Goal: Task Accomplishment & Management: Manage account settings

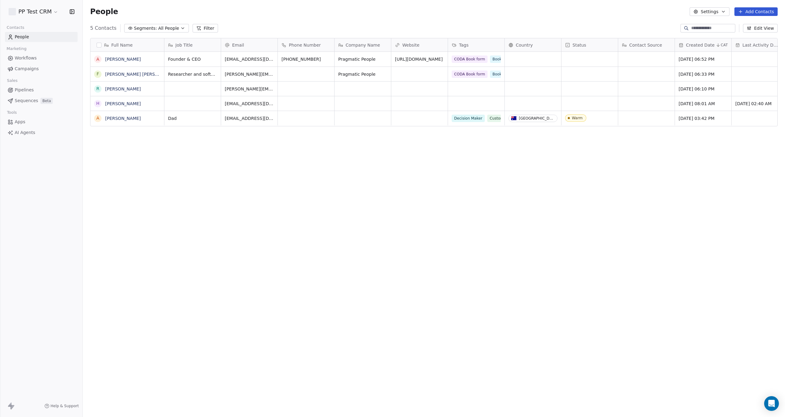
scroll to position [367, 702]
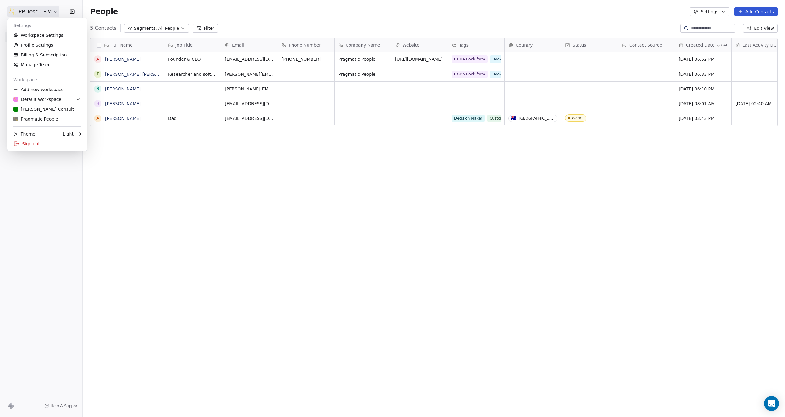
click at [22, 11] on html "PP Test CRM Contacts People Marketing Workflows Campaigns Sales Pipelines Seque…" at bounding box center [392, 208] width 785 height 417
click at [29, 107] on div "[PERSON_NAME] Consult" at bounding box center [43, 109] width 61 height 6
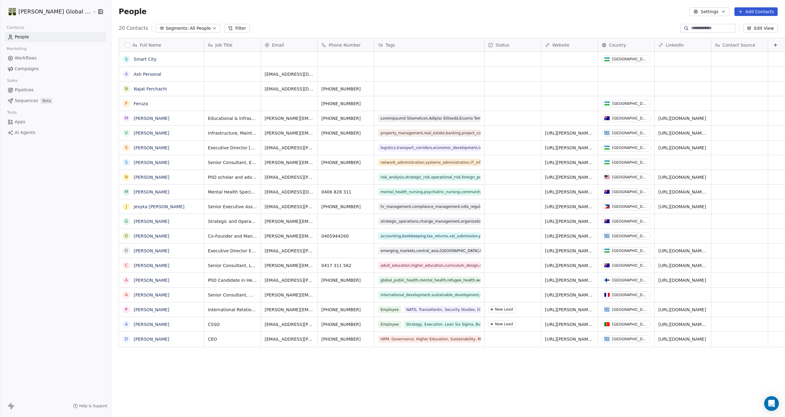
scroll to position [367, 699]
click at [134, 74] on link "Ash Personal" at bounding box center [148, 74] width 28 height 5
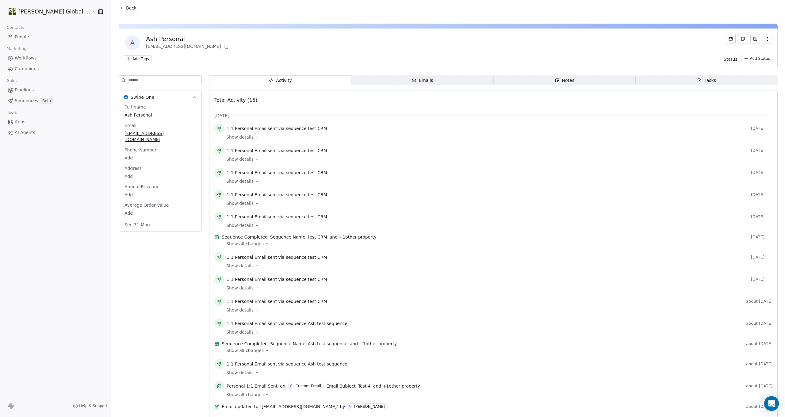
click at [412, 80] on icon "button" at bounding box center [414, 80] width 5 height 5
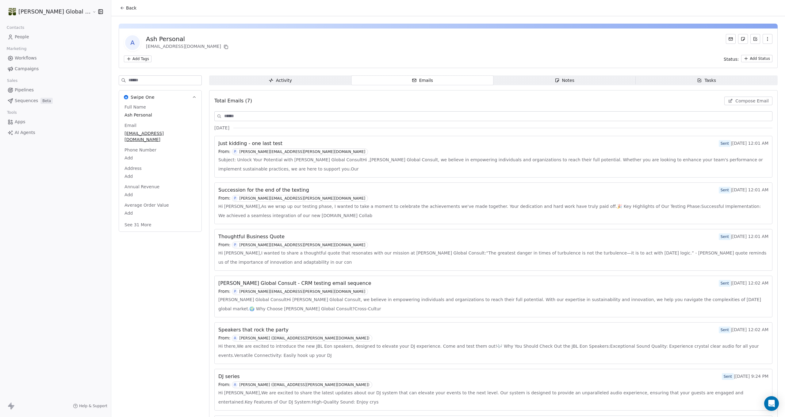
click at [555, 81] on icon "button" at bounding box center [557, 80] width 5 height 5
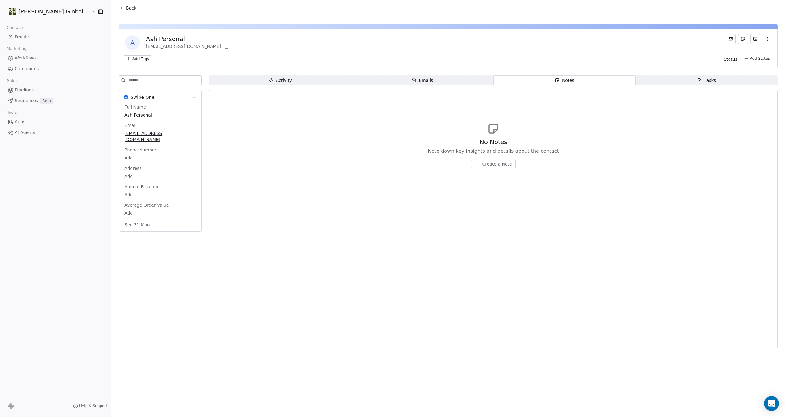
click at [482, 163] on span "Create a Note" at bounding box center [497, 164] width 30 height 6
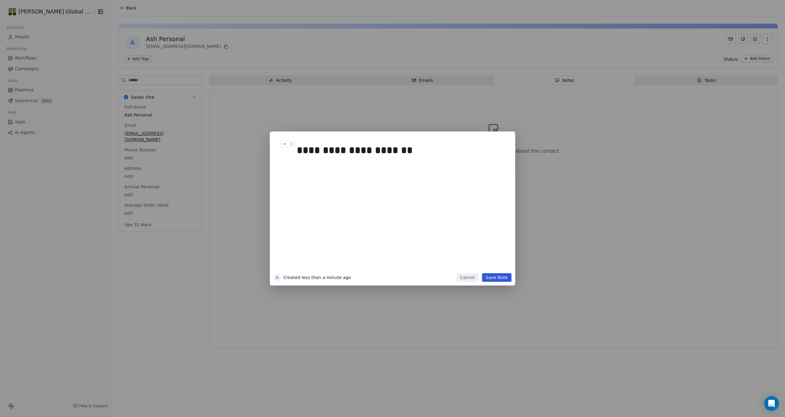
drag, startPoint x: 345, startPoint y: 148, endPoint x: 349, endPoint y: 149, distance: 4.4
click at [345, 148] on div "**********" at bounding box center [402, 150] width 210 height 15
click at [362, 150] on div "**********" at bounding box center [402, 150] width 210 height 15
click at [507, 278] on button "Save Note" at bounding box center [496, 277] width 29 height 9
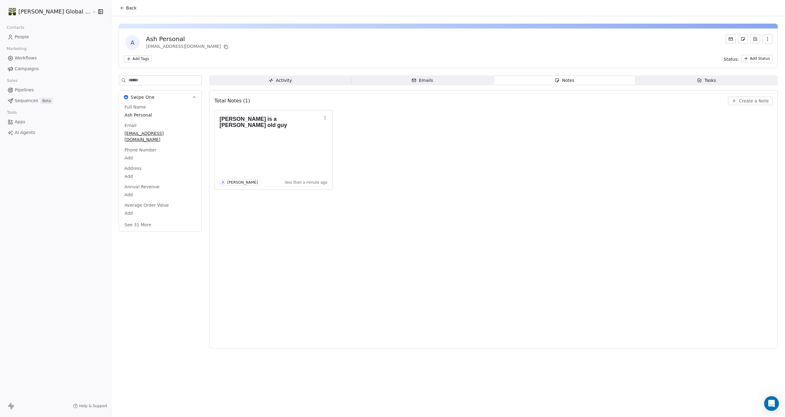
click at [657, 79] on span "Tasks Tasks" at bounding box center [707, 80] width 142 height 10
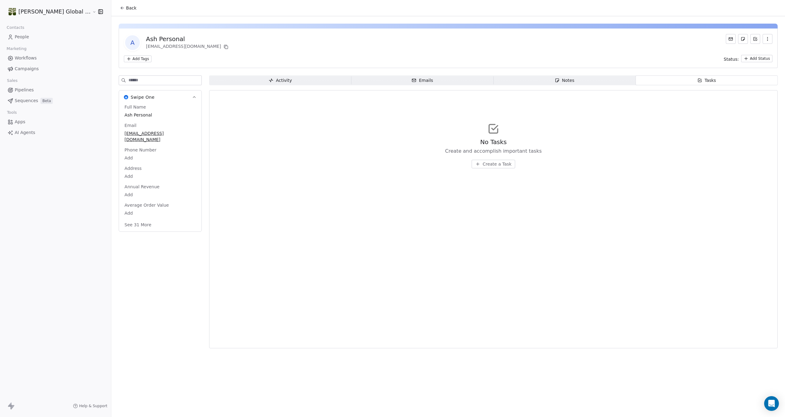
click at [26, 89] on span "Pipelines" at bounding box center [24, 90] width 19 height 6
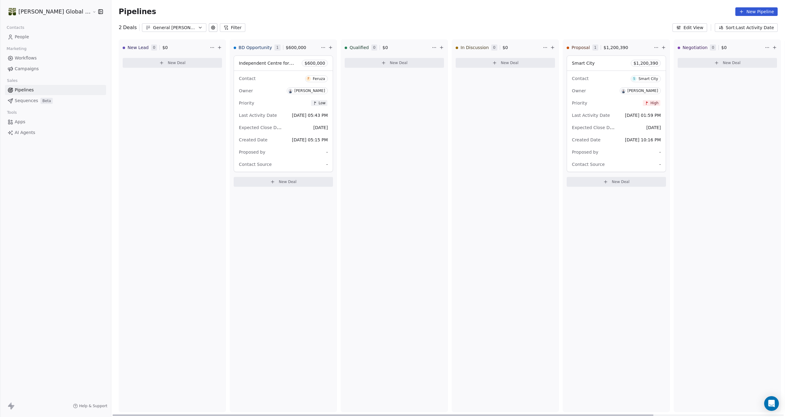
click at [602, 159] on div "Contact S Smart City Owner [PERSON_NAME] Priority High Last Activity Date [DATE…" at bounding box center [616, 121] width 99 height 101
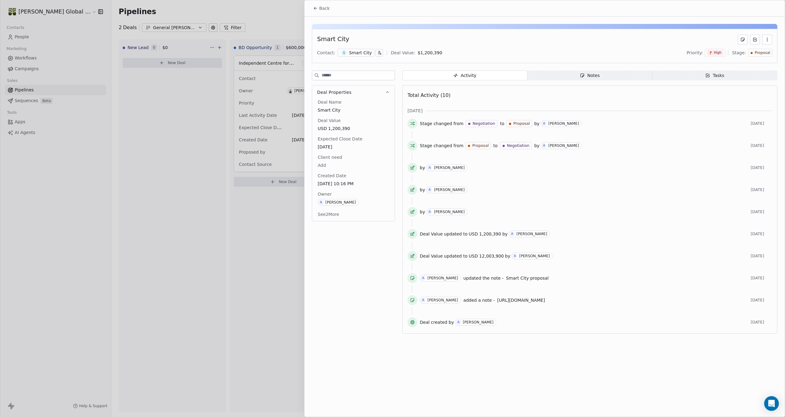
click at [763, 53] on span "Proposal" at bounding box center [763, 52] width 16 height 5
click at [738, 135] on span "Lost" at bounding box center [739, 134] width 9 height 6
click at [214, 266] on div at bounding box center [392, 208] width 785 height 417
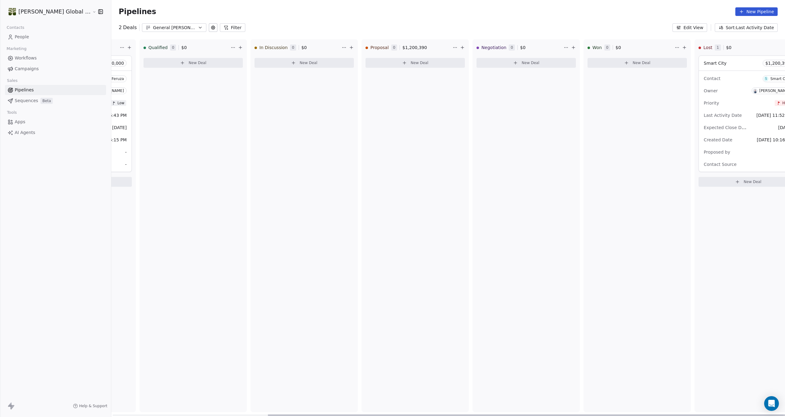
scroll to position [0, 201]
click at [747, 159] on div "Contact S Smart City Owner [PERSON_NAME] Priority High Last Activity Date [DATE…" at bounding box center [748, 121] width 99 height 101
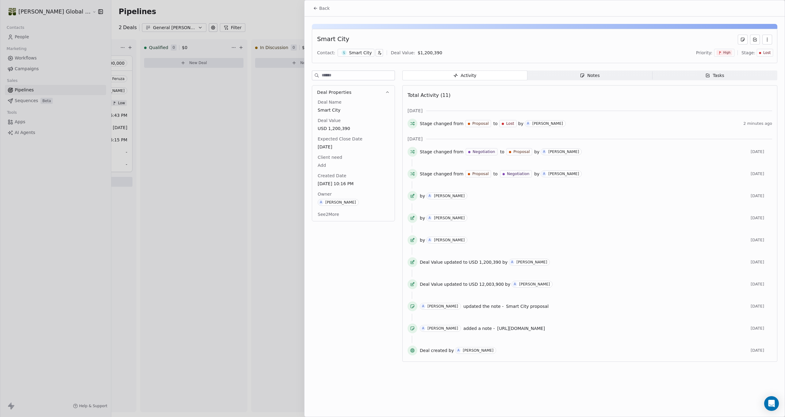
click at [619, 75] on span "Notes Notes" at bounding box center [589, 76] width 125 height 10
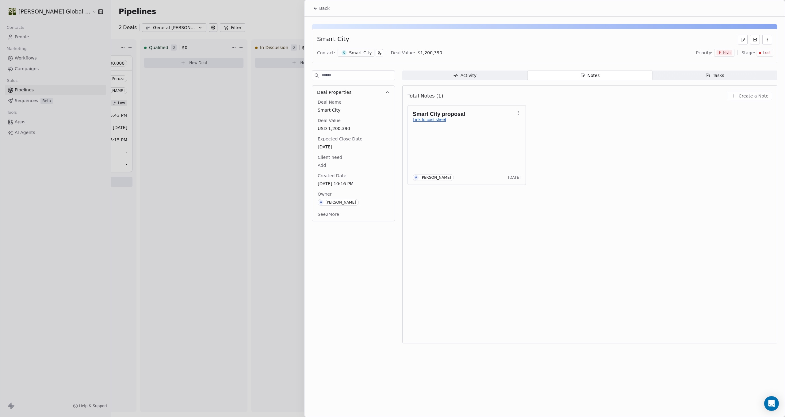
click at [266, 243] on div at bounding box center [392, 208] width 785 height 417
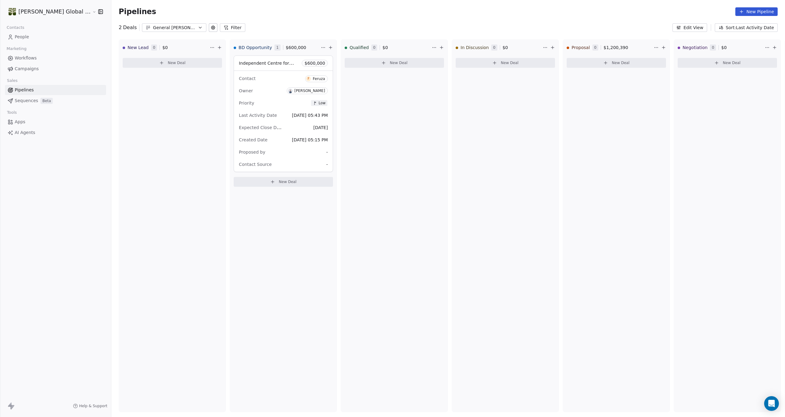
click at [22, 100] on span "Sequences" at bounding box center [26, 101] width 23 height 6
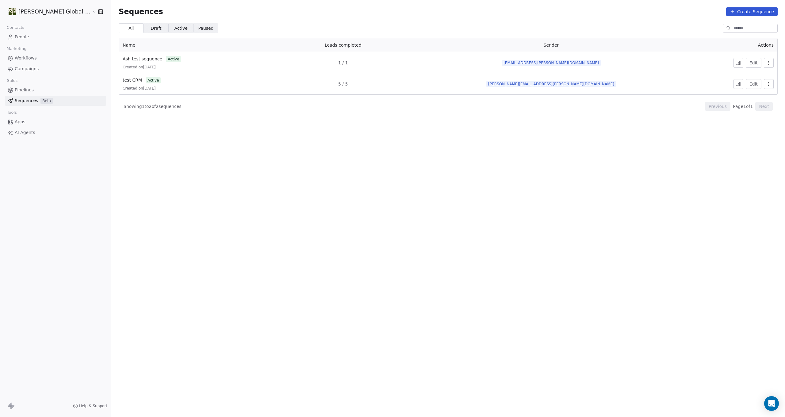
click at [197, 86] on div "test CRM active Created on [DATE]" at bounding box center [194, 84] width 142 height 14
click at [21, 36] on span "People" at bounding box center [22, 37] width 14 height 6
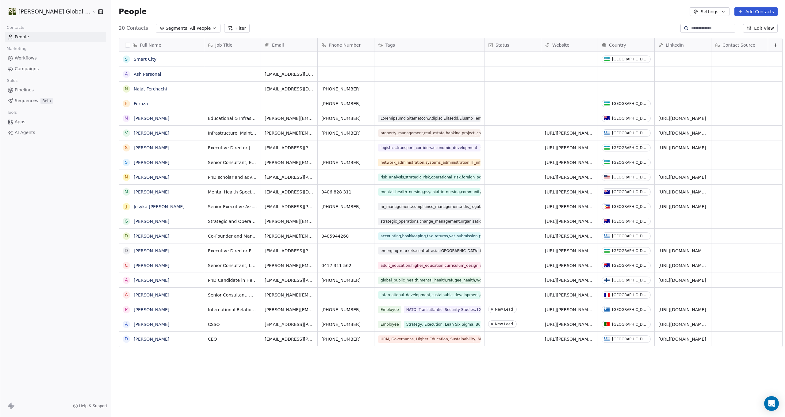
scroll to position [367, 699]
click at [134, 74] on link "Ash Personal" at bounding box center [148, 74] width 28 height 5
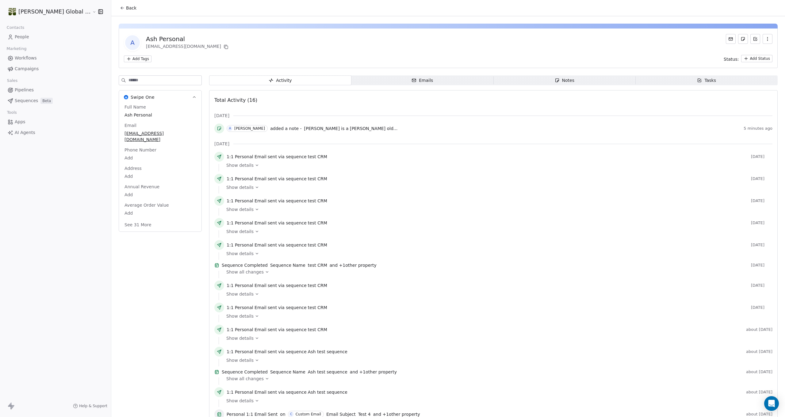
click at [227, 155] on span "1:1 Personal Email" at bounding box center [247, 157] width 40 height 6
click at [226, 164] on span "Show details" at bounding box center [239, 165] width 27 height 6
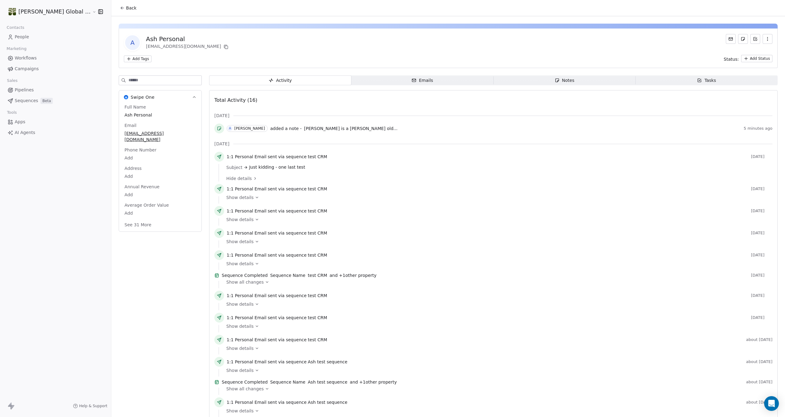
click at [269, 160] on div "1:1 Personal Email sent via sequence test CRM [DATE]" at bounding box center [493, 158] width 558 height 12
click at [268, 156] on span "sent" at bounding box center [272, 157] width 9 height 6
click at [226, 199] on span "Show details" at bounding box center [239, 197] width 27 height 6
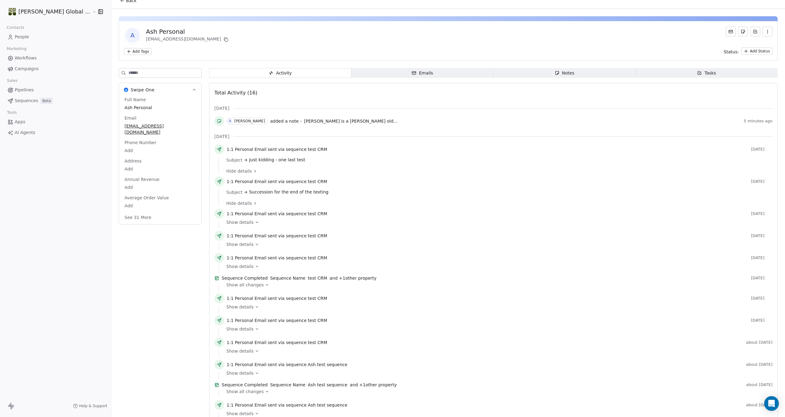
scroll to position [14, 0]
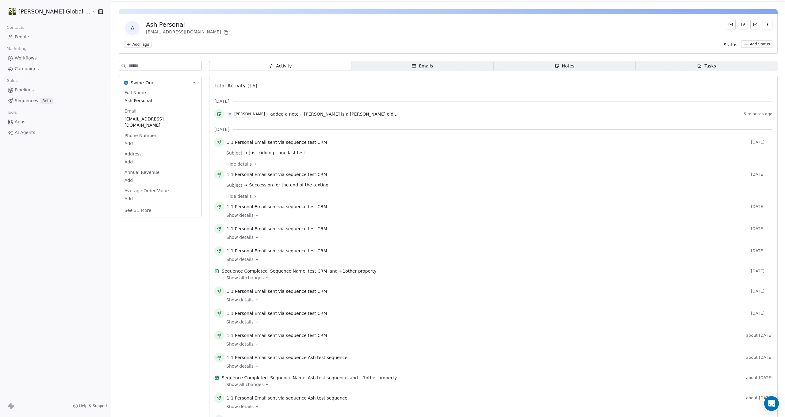
click at [431, 63] on span "Emails Emails" at bounding box center [422, 66] width 142 height 10
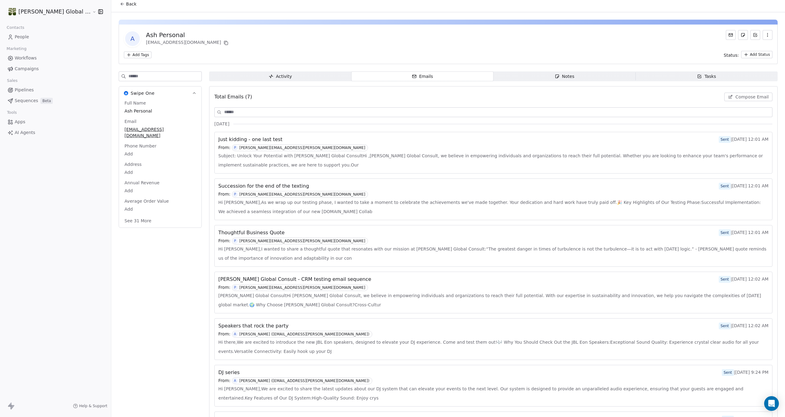
scroll to position [8, 0]
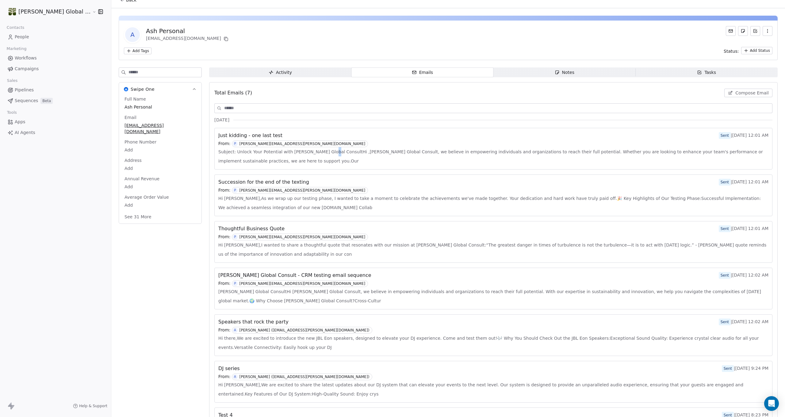
click at [304, 153] on span "Subject: Unlock Your Potential with [PERSON_NAME] Global ConsultHi ,[PERSON_NAM…" at bounding box center [493, 156] width 550 height 18
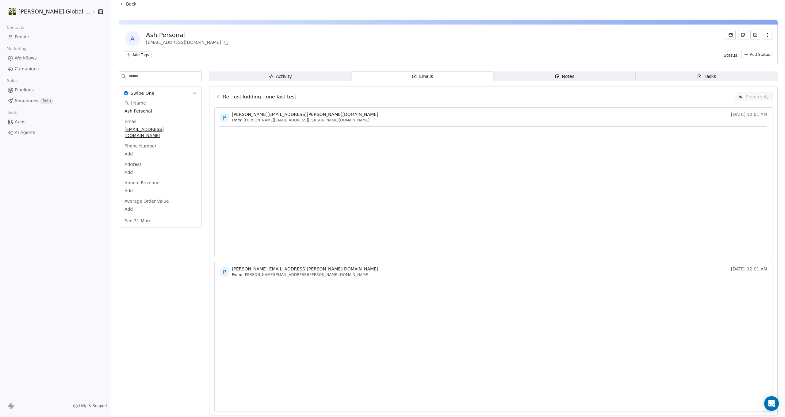
scroll to position [6, 0]
click at [20, 90] on span "Pipelines" at bounding box center [24, 90] width 19 height 6
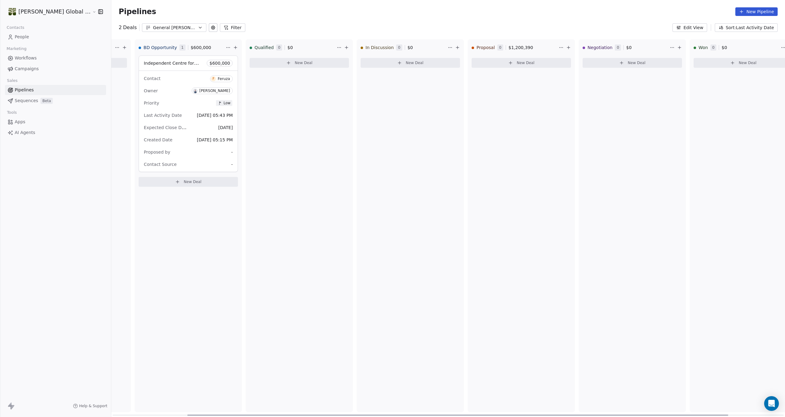
scroll to position [0, 98]
click at [408, 46] on div "In Discussion 0 $ 0" at bounding box center [401, 48] width 86 height 16
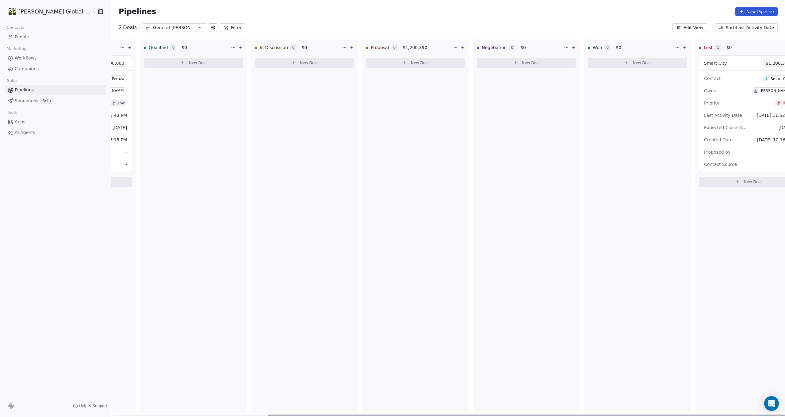
scroll to position [0, 201]
click at [707, 94] on div "Owner [PERSON_NAME]" at bounding box center [748, 91] width 89 height 10
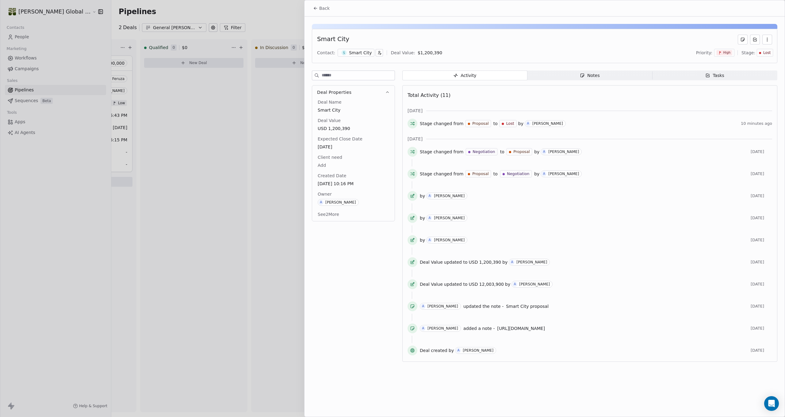
click at [276, 98] on div at bounding box center [392, 208] width 785 height 417
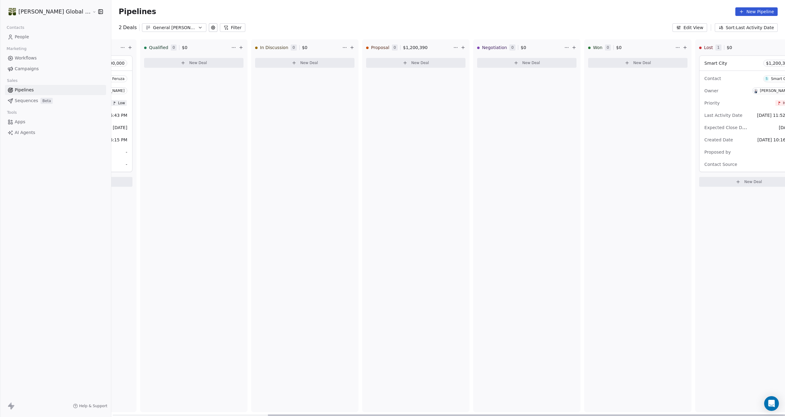
click at [612, 189] on div "Won 0 $ 0 New Deal" at bounding box center [637, 225] width 107 height 373
click at [20, 36] on span "People" at bounding box center [22, 37] width 14 height 6
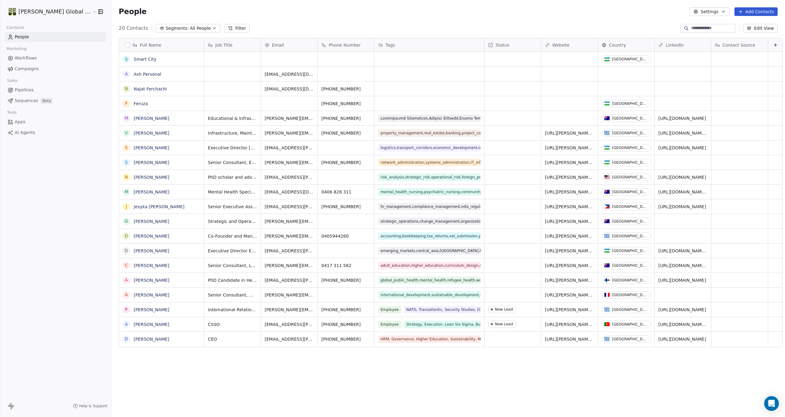
scroll to position [367, 699]
click at [23, 100] on span "Sequences" at bounding box center [26, 101] width 23 height 6
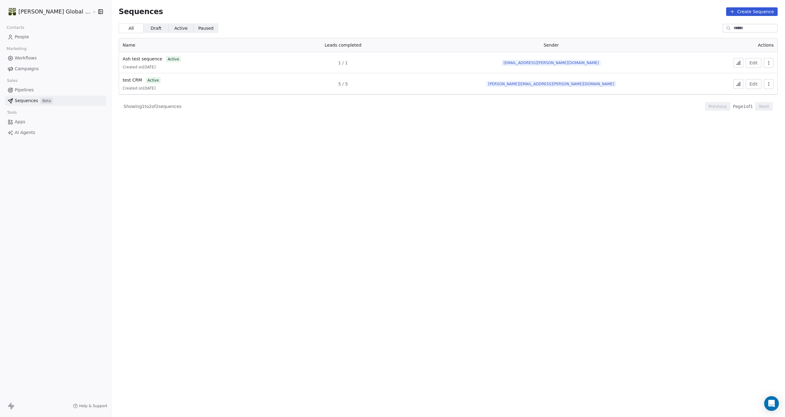
click at [24, 89] on span "Pipelines" at bounding box center [24, 90] width 19 height 6
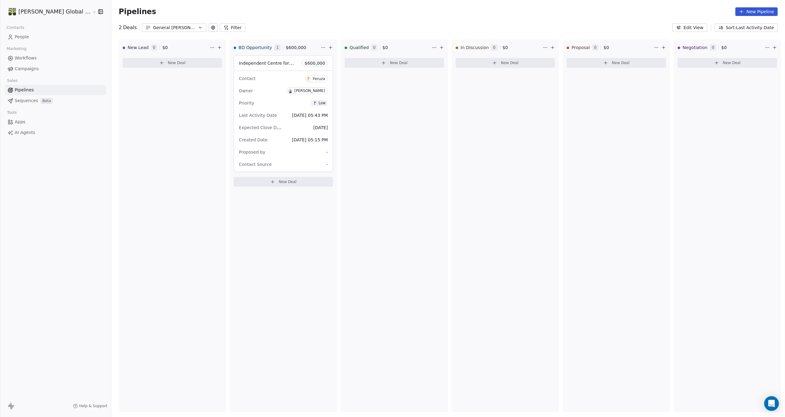
click at [28, 59] on span "Workflows" at bounding box center [26, 58] width 22 height 6
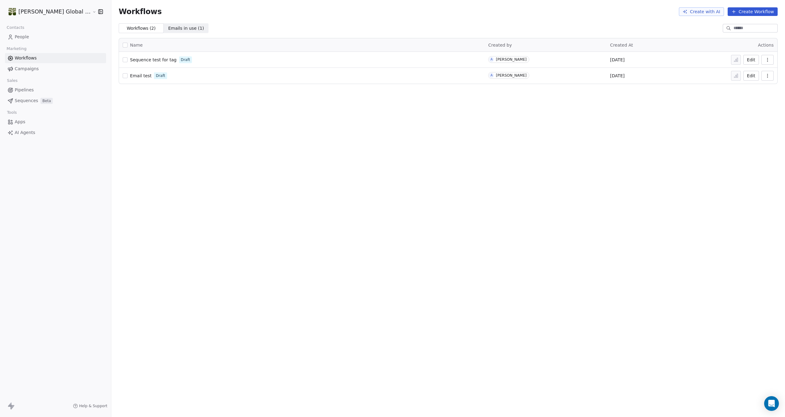
click at [20, 91] on span "Pipelines" at bounding box center [24, 90] width 19 height 6
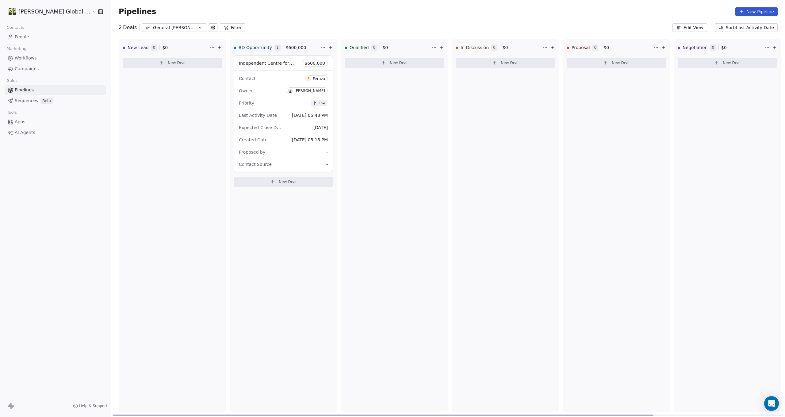
click at [168, 63] on span "New Deal" at bounding box center [177, 62] width 18 height 5
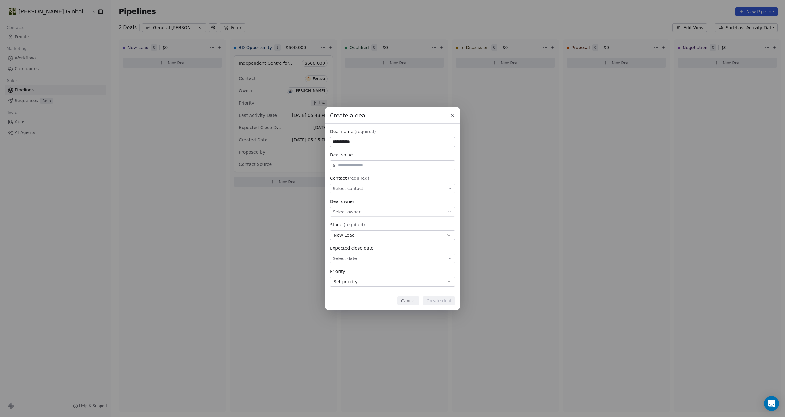
type input "**********"
click at [369, 279] on button "Set priority" at bounding box center [392, 282] width 125 height 10
click at [364, 303] on div "Medium" at bounding box center [392, 305] width 112 height 6
click at [393, 210] on div "Select owner" at bounding box center [392, 212] width 125 height 10
click at [381, 231] on div "[PERSON_NAME]" at bounding box center [392, 230] width 107 height 7
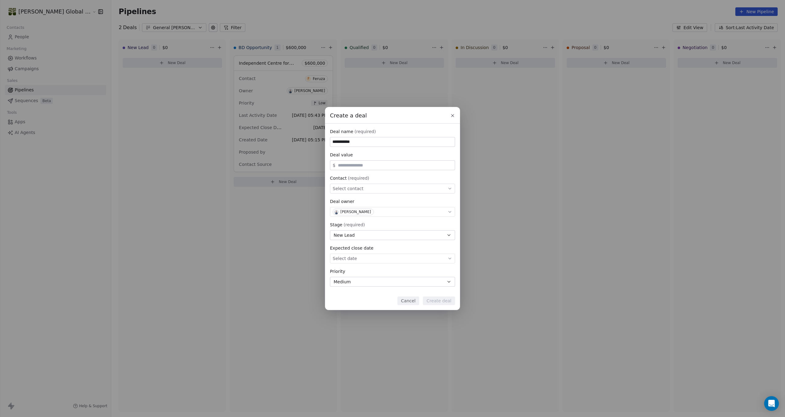
click at [389, 190] on div "Select contact" at bounding box center [392, 189] width 125 height 10
click at [392, 175] on div "**********" at bounding box center [392, 208] width 785 height 203
click at [393, 153] on div "Deal value" at bounding box center [392, 155] width 125 height 6
click at [386, 133] on div "Deal name (required)" at bounding box center [392, 131] width 125 height 6
click at [379, 164] on input "text" at bounding box center [395, 165] width 117 height 5
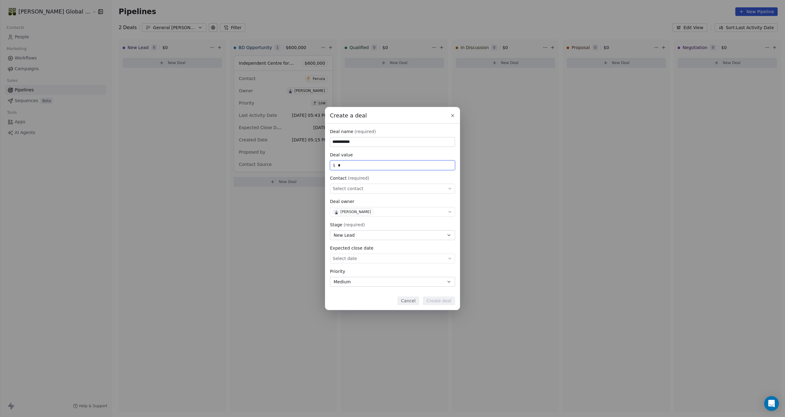
type input "*"
click at [388, 200] on div "Deal owner" at bounding box center [392, 201] width 125 height 6
click at [381, 164] on input "*" at bounding box center [395, 165] width 117 height 5
click at [376, 297] on div "Cancel Create deal" at bounding box center [392, 301] width 125 height 9
click at [385, 189] on div "Select contact" at bounding box center [392, 189] width 125 height 10
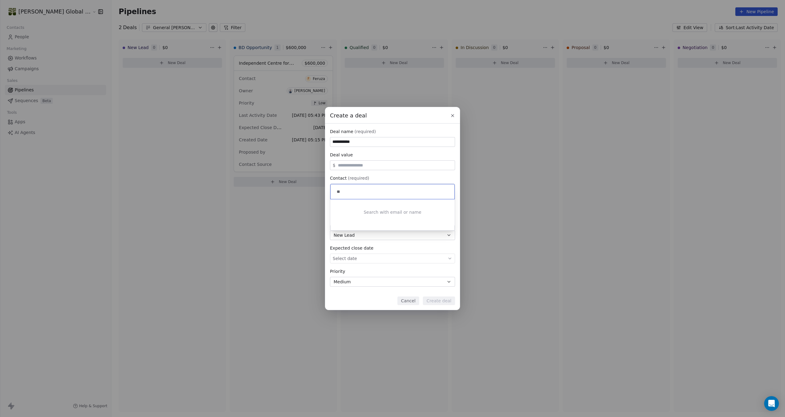
type input "*"
type input "*******"
click at [361, 208] on div "[PERSON_NAME]" at bounding box center [359, 207] width 31 height 4
click at [439, 302] on button "Create deal" at bounding box center [439, 301] width 32 height 9
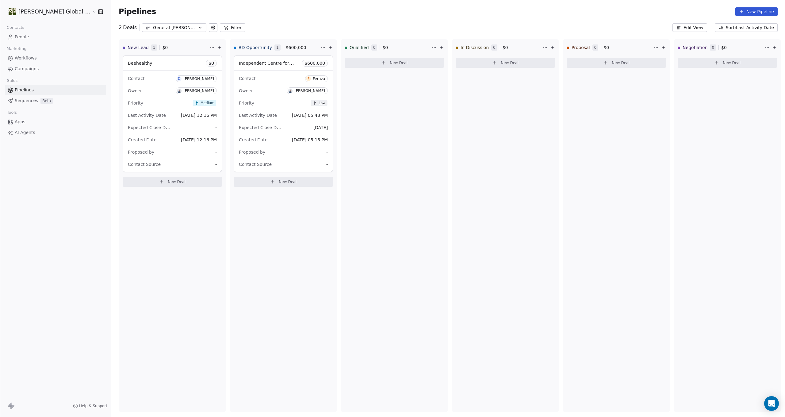
click at [123, 26] on span "Deals" at bounding box center [130, 27] width 14 height 7
click at [220, 26] on button "Filter" at bounding box center [232, 27] width 25 height 9
click at [250, 22] on div "Pipelines New Pipeline" at bounding box center [448, 11] width 674 height 23
click at [203, 10] on div "Pipelines New Pipeline" at bounding box center [448, 11] width 659 height 9
click at [73, 5] on button at bounding box center [75, 7] width 9 height 9
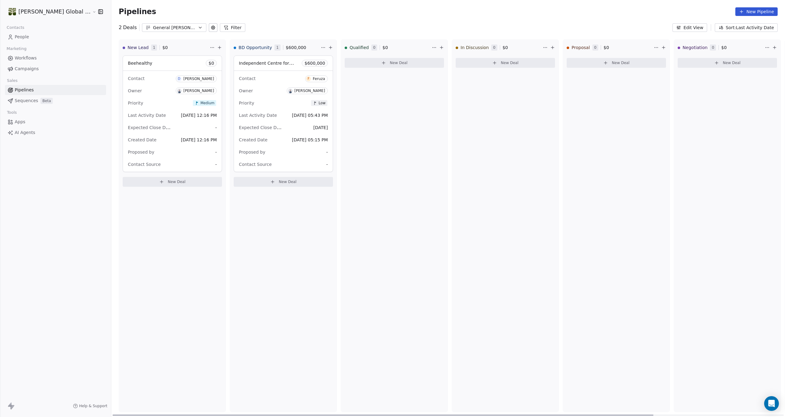
click at [271, 182] on icon at bounding box center [272, 182] width 3 height 0
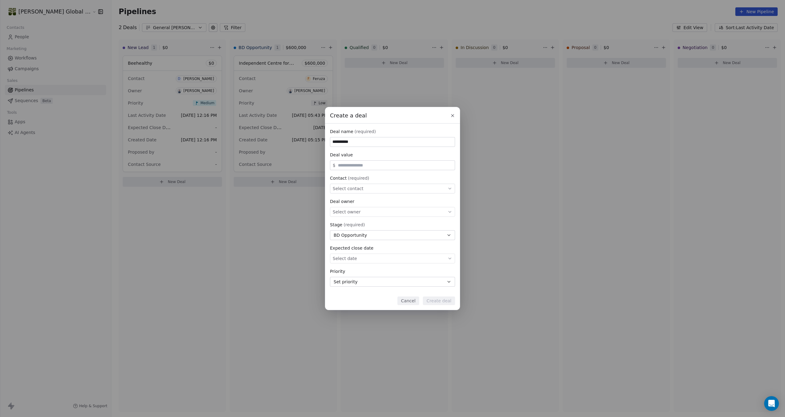
type input "*********"
click at [370, 189] on div "Select contact" at bounding box center [392, 189] width 125 height 10
type input "*******"
click at [361, 206] on div "[PERSON_NAME]" at bounding box center [359, 207] width 31 height 4
click at [385, 212] on div "Select owner" at bounding box center [392, 212] width 125 height 10
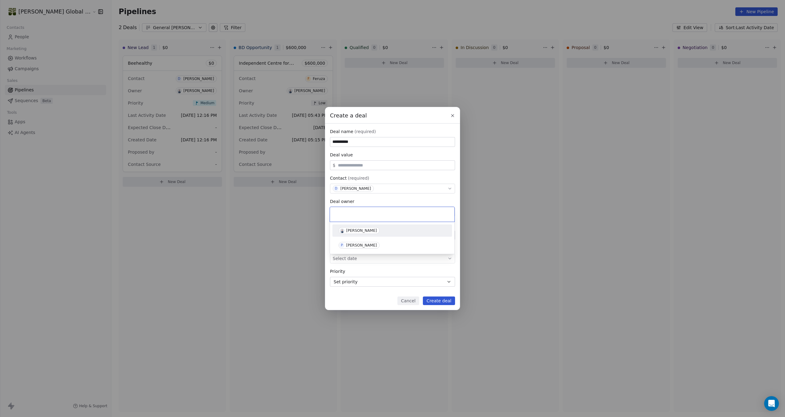
click at [375, 230] on div "[PERSON_NAME]" at bounding box center [392, 230] width 107 height 7
click at [385, 282] on button "Set priority" at bounding box center [392, 282] width 125 height 10
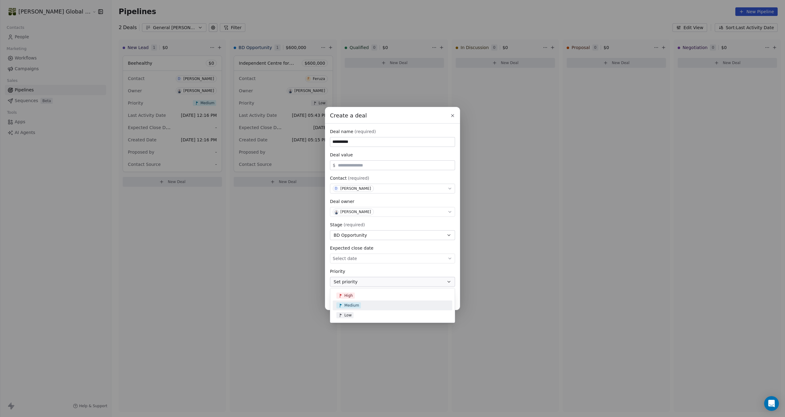
click at [381, 308] on div "Medium" at bounding box center [392, 305] width 112 height 6
click at [435, 302] on button "Create deal" at bounding box center [439, 301] width 32 height 9
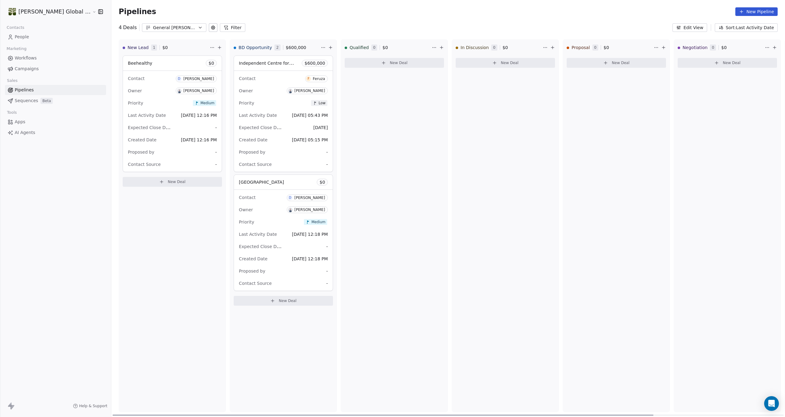
click at [168, 181] on span "New Deal" at bounding box center [177, 181] width 18 height 5
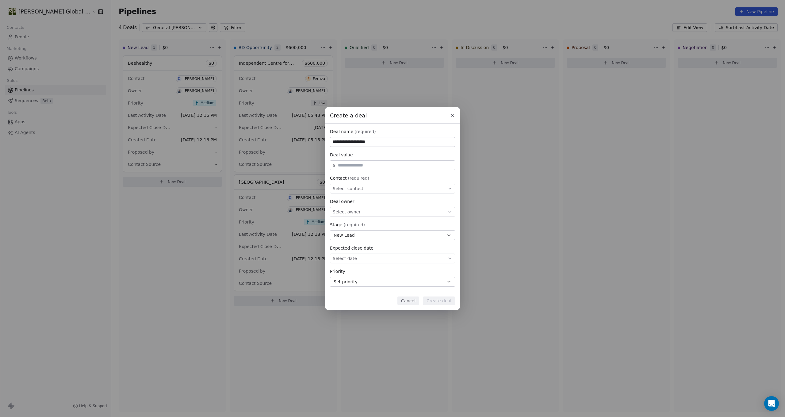
type input "**********"
click at [387, 167] on input "text" at bounding box center [395, 165] width 117 height 5
click at [381, 187] on div "Select contact" at bounding box center [392, 189] width 125 height 10
type input "*******"
click at [366, 209] on span "D [PERSON_NAME]" at bounding box center [357, 206] width 41 height 7
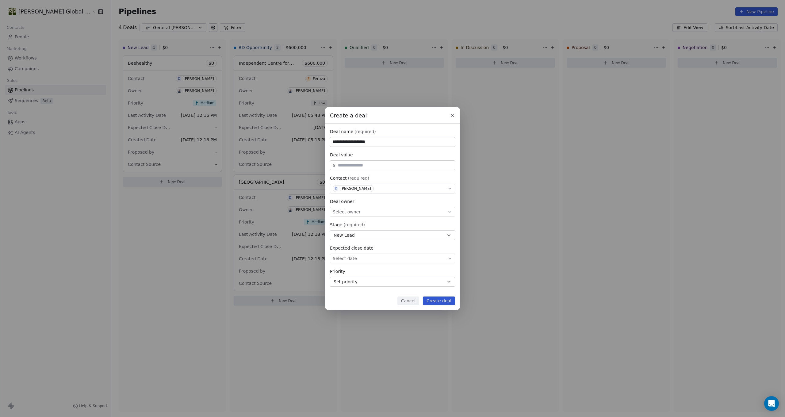
click at [364, 215] on div "Select owner" at bounding box center [392, 212] width 125 height 10
click at [362, 231] on div "[PERSON_NAME]" at bounding box center [361, 230] width 31 height 4
click at [419, 281] on button "Set priority" at bounding box center [392, 282] width 125 height 10
click at [385, 307] on div "Medium" at bounding box center [392, 305] width 112 height 6
click at [388, 284] on button "Medium" at bounding box center [392, 282] width 125 height 10
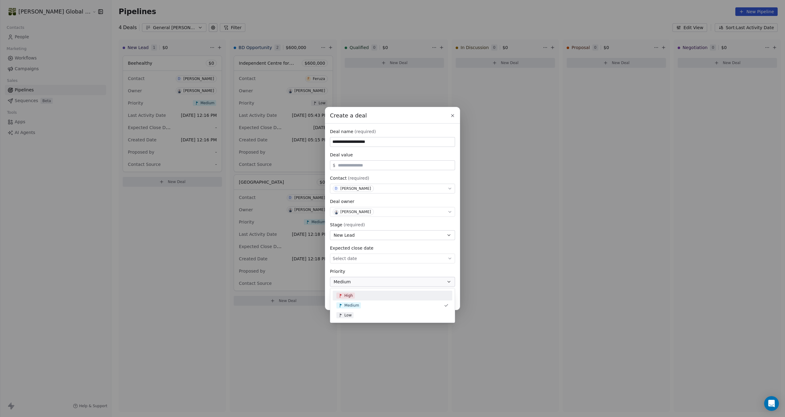
click at [355, 297] on div "High" at bounding box center [392, 296] width 112 height 6
click at [356, 297] on div "Cancel Create deal" at bounding box center [392, 301] width 125 height 9
click at [441, 300] on button "Create deal" at bounding box center [439, 301] width 32 height 9
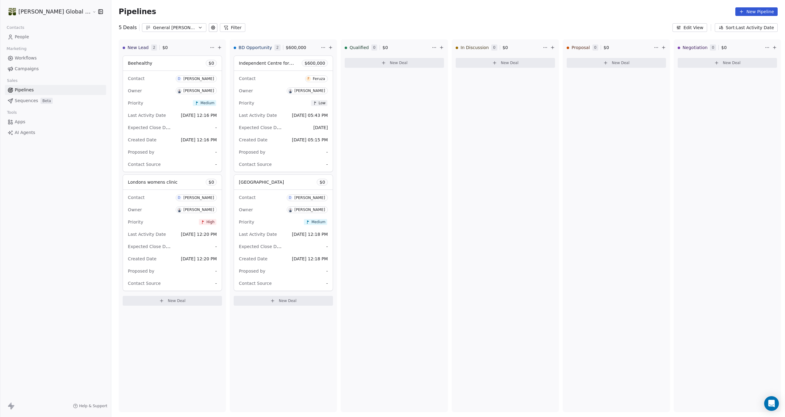
click at [17, 36] on span "People" at bounding box center [22, 37] width 14 height 6
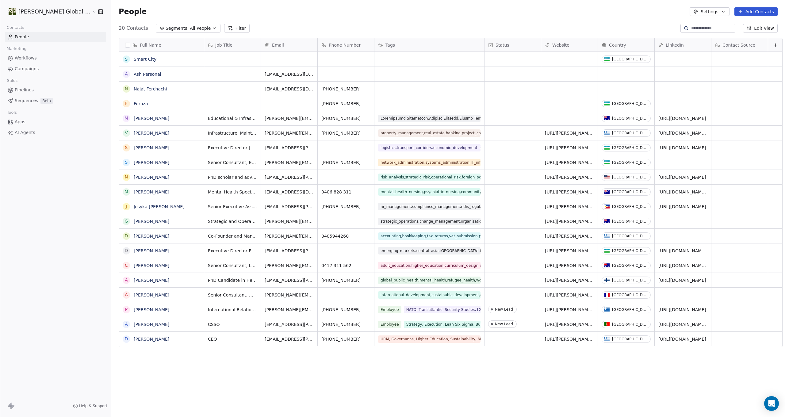
scroll to position [367, 699]
click at [416, 119] on span "grid" at bounding box center [429, 118] width 102 height 7
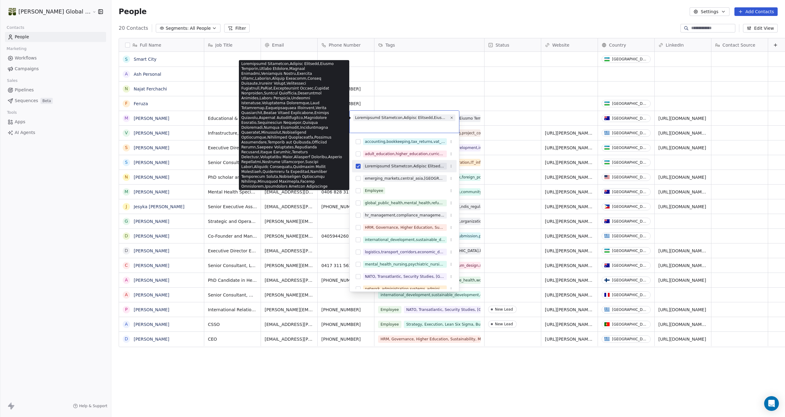
click at [434, 118] on div at bounding box center [401, 118] width 93 height 6
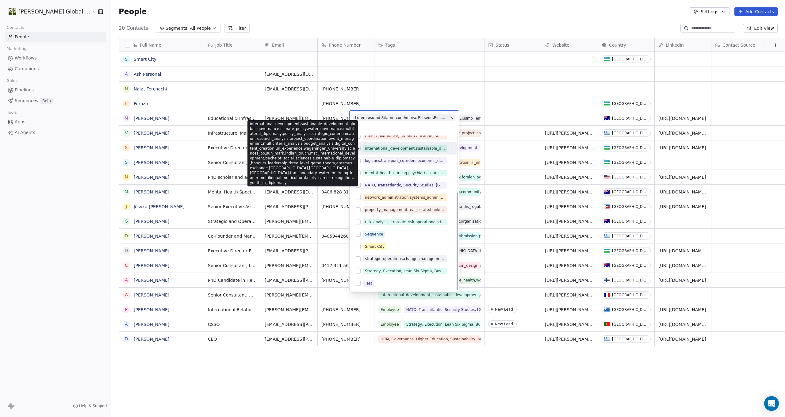
scroll to position [92, 0]
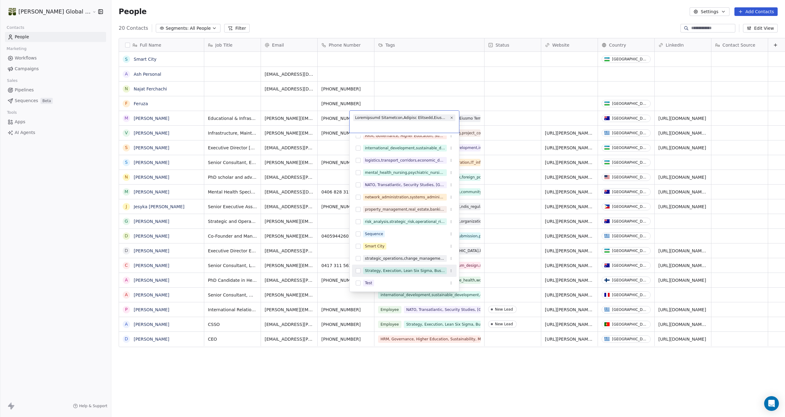
click at [390, 375] on html "Orama Global Consult Contacts People Marketing Workflows Campaigns Sales Pipeli…" at bounding box center [392, 208] width 785 height 417
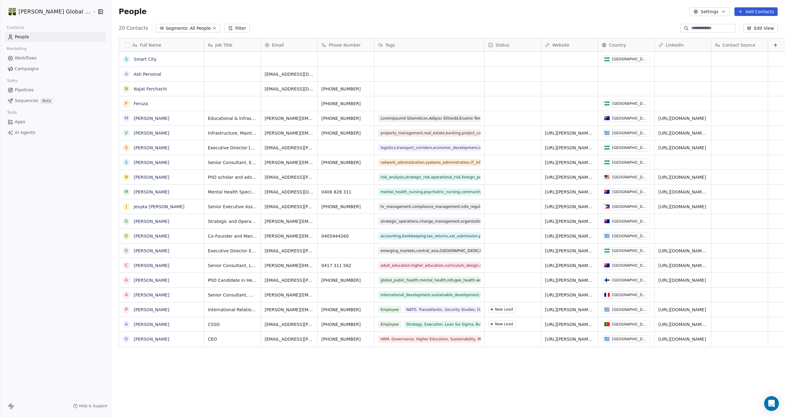
click at [496, 44] on div "Status" at bounding box center [512, 45] width 48 height 6
click at [492, 132] on html "Orama Global Consult Contacts People Marketing Workflows Campaigns Sales Pipeli…" at bounding box center [392, 208] width 785 height 417
click at [485, 117] on div "grid" at bounding box center [513, 118] width 56 height 14
click at [548, 358] on html "Orama Global Consult Contacts People Marketing Workflows Campaigns Sales Pipeli…" at bounding box center [392, 208] width 785 height 417
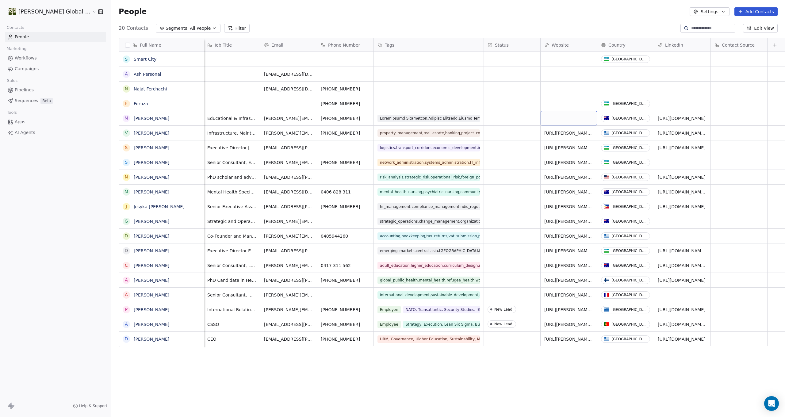
scroll to position [0, 1]
click at [166, 29] on span "Segments:" at bounding box center [177, 28] width 23 height 6
click at [149, 62] on span "Orama Employee" at bounding box center [165, 63] width 58 height 6
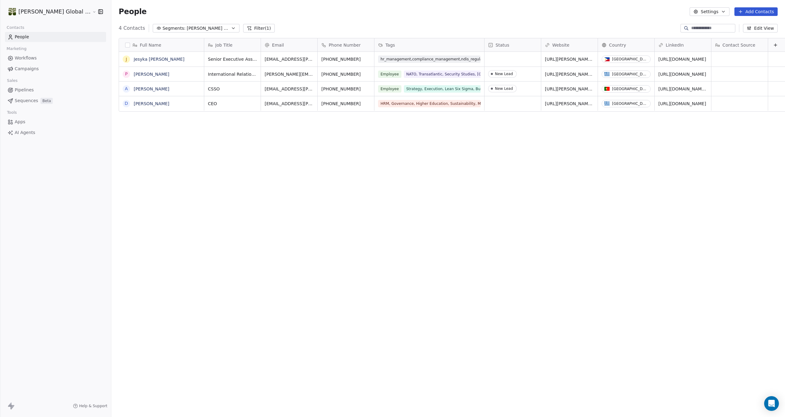
scroll to position [367, 699]
click at [189, 28] on span "Orama Employee" at bounding box center [208, 28] width 43 height 6
click at [191, 63] on html "Orama Global Consult Contacts People Marketing Workflows Campaigns Sales Pipeli…" at bounding box center [392, 208] width 785 height 417
click at [208, 85] on div "Rename" at bounding box center [208, 85] width 41 height 10
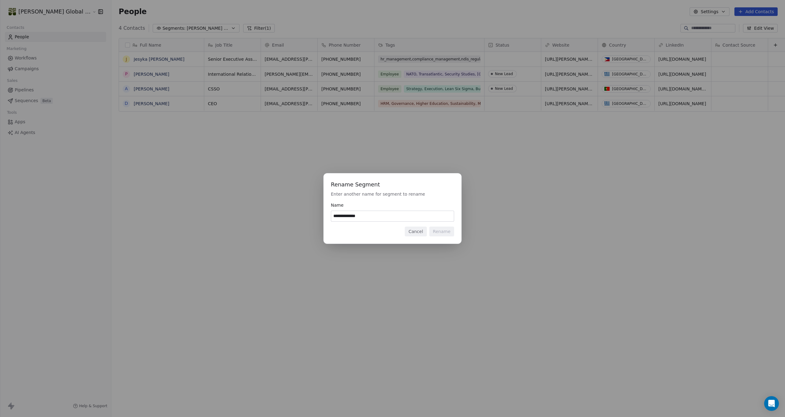
click at [360, 216] on input "**********" at bounding box center [392, 216] width 123 height 10
type input "**********"
click at [441, 230] on button "Rename" at bounding box center [441, 232] width 25 height 10
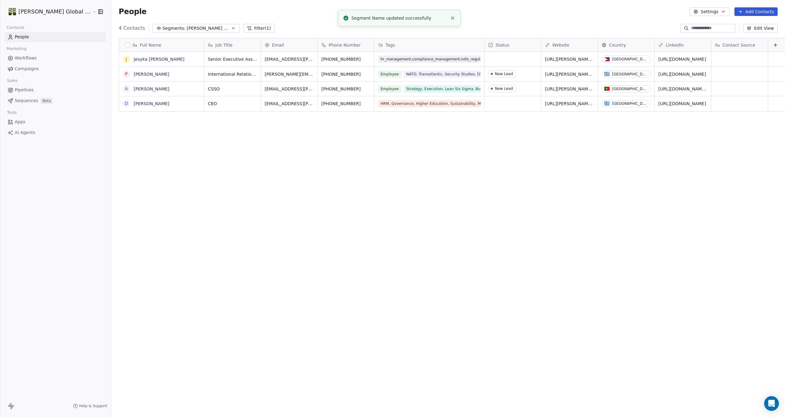
click at [191, 28] on span "Orama Employee" at bounding box center [208, 28] width 43 height 6
click at [174, 54] on div "All People" at bounding box center [160, 54] width 63 height 10
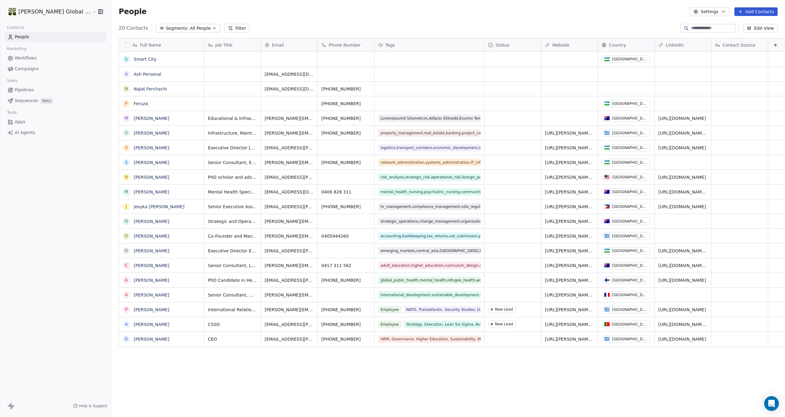
click at [190, 29] on span "All People" at bounding box center [200, 28] width 21 height 6
click at [159, 62] on span "Orama Team" at bounding box center [160, 63] width 48 height 6
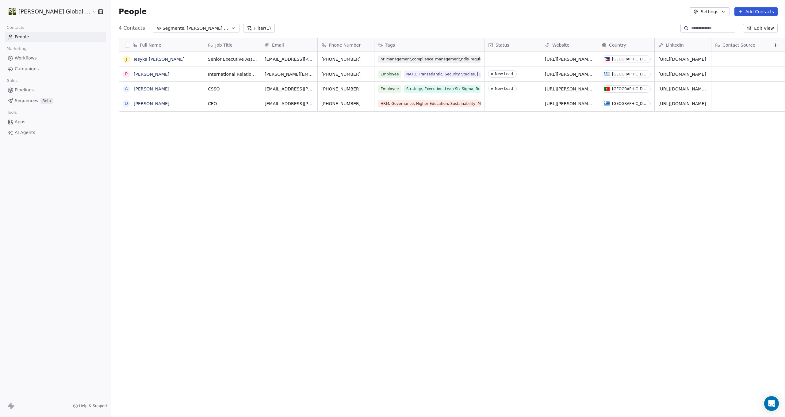
click at [231, 27] on icon "button" at bounding box center [233, 28] width 5 height 5
click at [190, 63] on html "Orama Global Consult Contacts People Marketing Workflows Campaigns Sales Pipeli…" at bounding box center [392, 208] width 785 height 417
click at [200, 76] on div "Edit" at bounding box center [208, 75] width 41 height 10
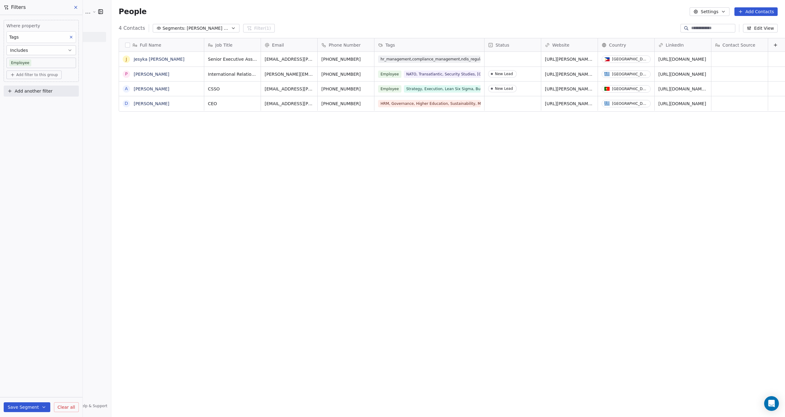
click at [29, 405] on button "Save Segment" at bounding box center [27, 407] width 47 height 10
click at [32, 393] on span "Update existing segment" at bounding box center [44, 392] width 54 height 6
drag, startPoint x: 171, startPoint y: 219, endPoint x: 173, endPoint y: 206, distance: 13.6
click at [172, 219] on div "Full Name J Jesyka Dela Cruz P Peggy Sikara A Ash Holliday D Dimitra Kalomallos…" at bounding box center [448, 216] width 674 height 367
click at [75, 6] on icon at bounding box center [75, 7] width 5 height 5
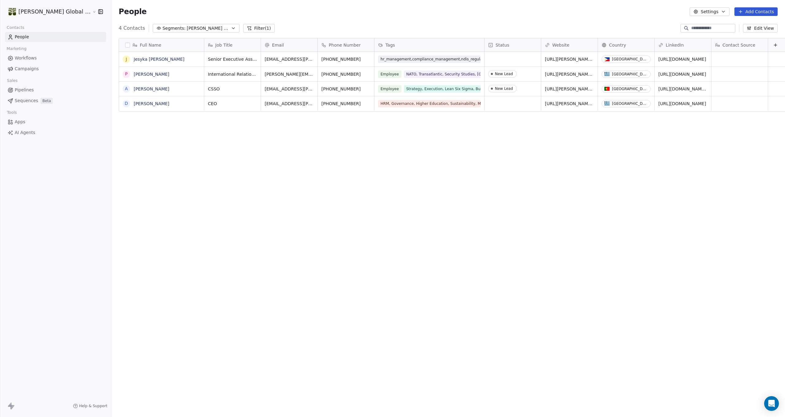
click at [225, 224] on div "Full Name J Jesyka Dela Cruz P Peggy Sikara A Ash Holliday D Dimitra Kalomallos…" at bounding box center [448, 216] width 674 height 367
click at [31, 101] on span "Sequences" at bounding box center [26, 101] width 23 height 6
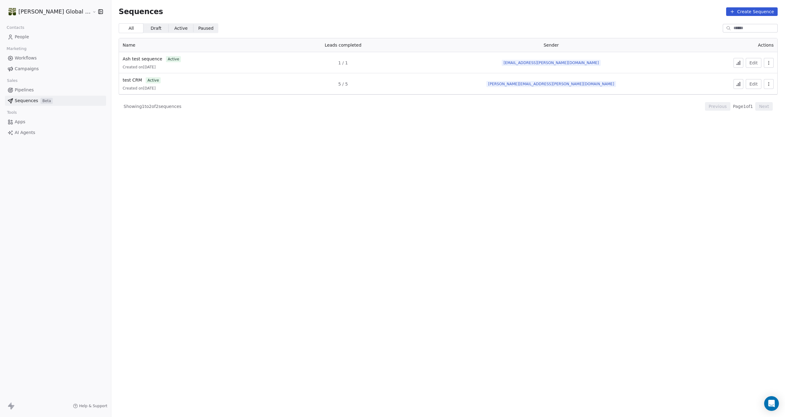
click at [18, 124] on span "Apps" at bounding box center [20, 122] width 11 height 6
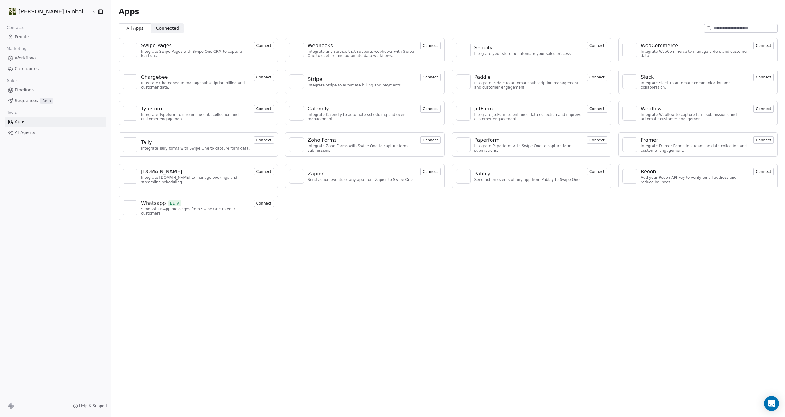
click at [19, 133] on span "AI Agents" at bounding box center [25, 132] width 21 height 6
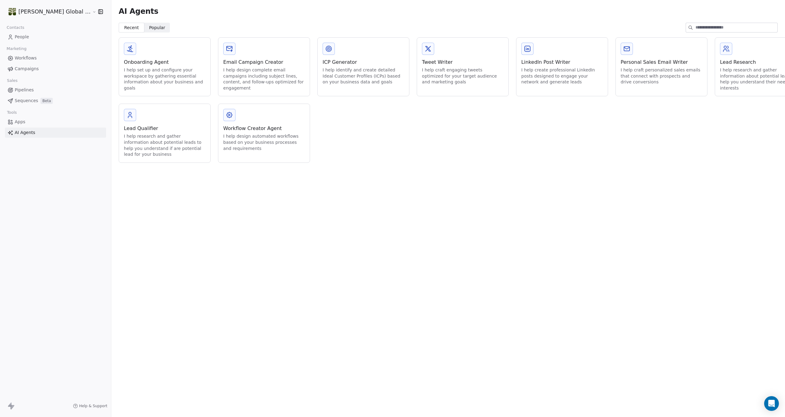
click at [149, 26] on span "Popular" at bounding box center [157, 28] width 16 height 6
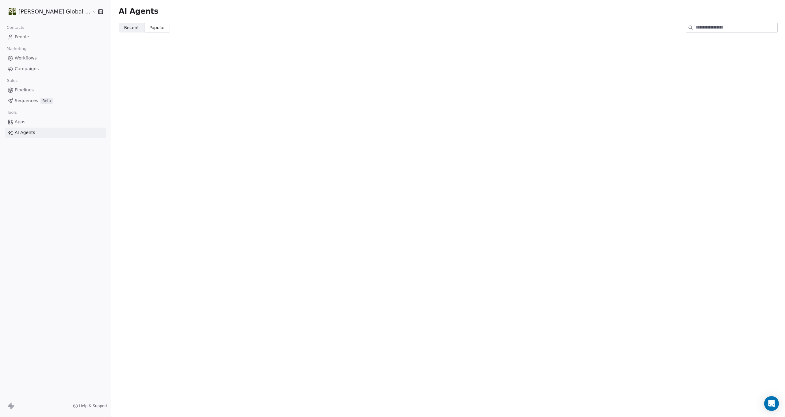
click at [124, 27] on span "Recent" at bounding box center [131, 28] width 15 height 6
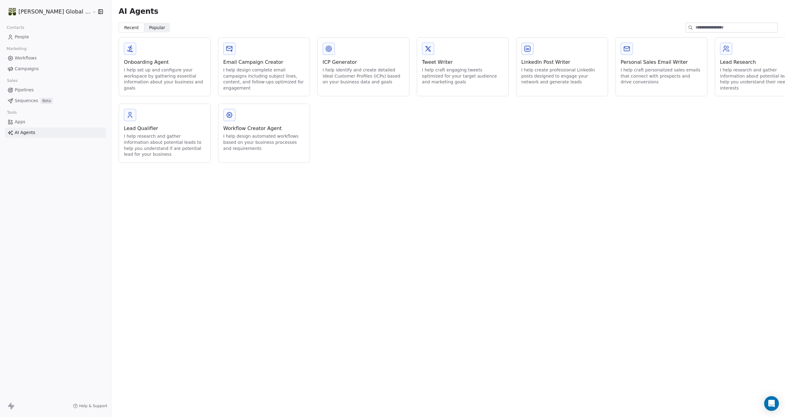
click at [60, 10] on html "Orama Global Consult Contacts People Marketing Workflows Campaigns Sales Pipeli…" at bounding box center [392, 208] width 785 height 417
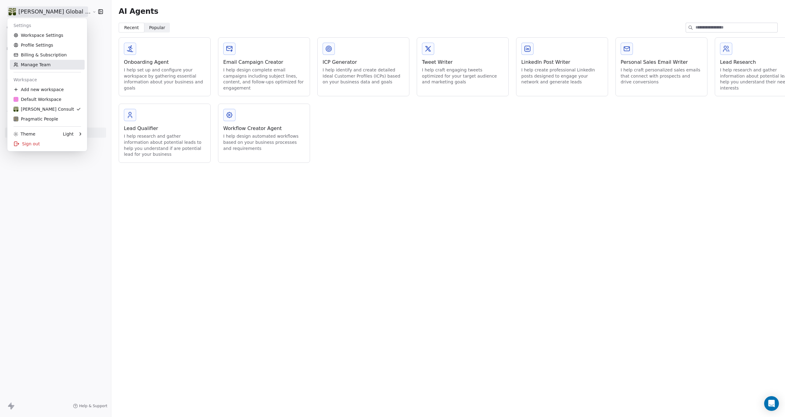
click at [39, 66] on link "Manage Team" at bounding box center [47, 65] width 75 height 10
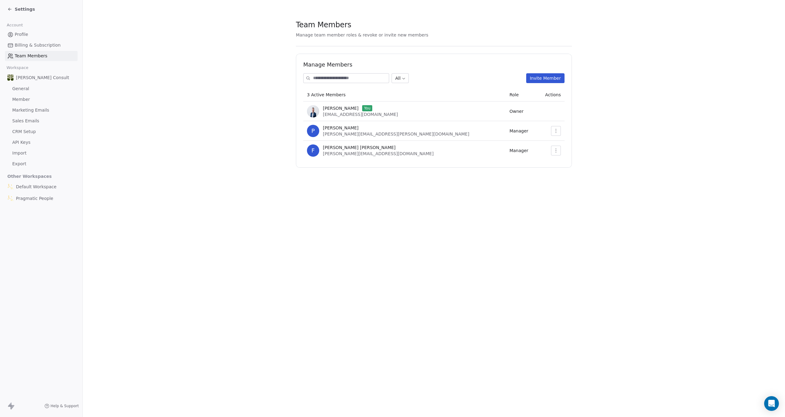
click at [551, 77] on button "Invite Member" at bounding box center [545, 78] width 38 height 10
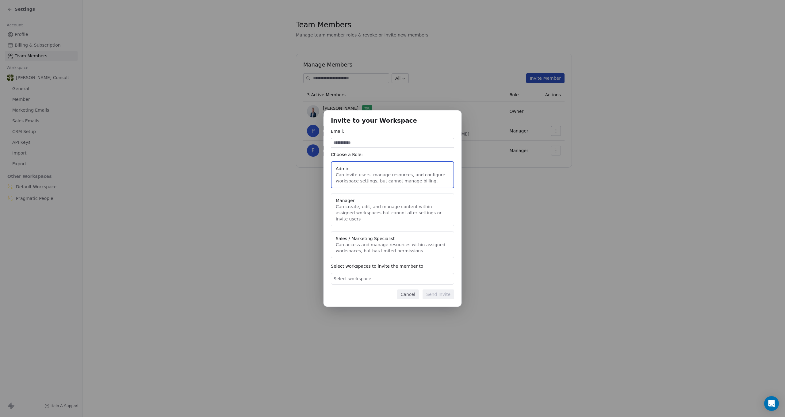
click at [468, 208] on div "Invite to your Workspace Email: Choose a Role: Admin Can invite users, manage r…" at bounding box center [392, 208] width 785 height 196
click at [412, 216] on button "Manager Can create, edit, and manage content within assigned workspaces but can…" at bounding box center [392, 209] width 123 height 33
click at [374, 274] on div "Select workspace" at bounding box center [392, 279] width 123 height 12
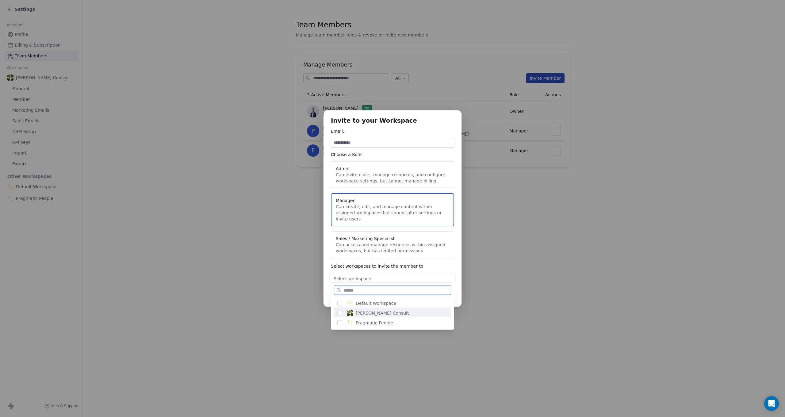
click at [377, 309] on div "[PERSON_NAME] Consult" at bounding box center [396, 313] width 103 height 11
click at [480, 265] on div "Invite to your Workspace Email: Choose a Role: Admin Can invite users, manage r…" at bounding box center [392, 208] width 785 height 201
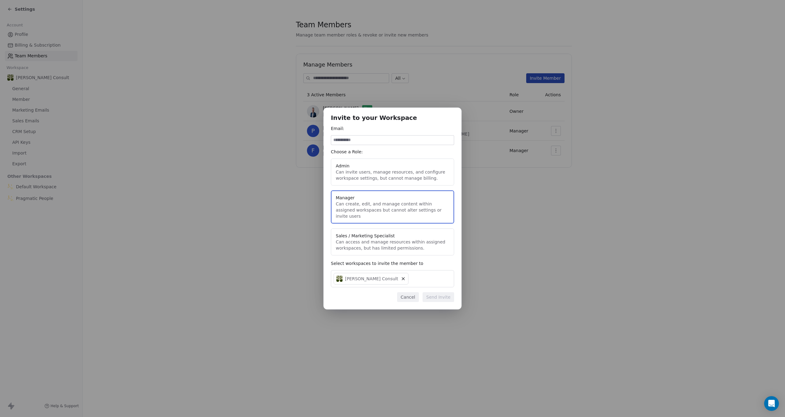
click at [386, 142] on input at bounding box center [392, 140] width 123 height 9
paste input "**********"
type input "**********"
click at [445, 294] on button "Send Invite" at bounding box center [439, 297] width 32 height 10
